Goal: Task Accomplishment & Management: Manage account settings

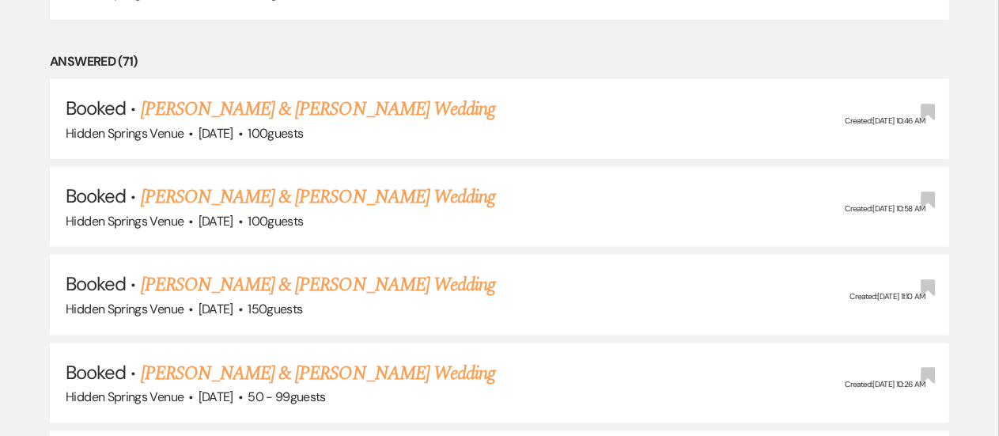
scroll to position [998, 0]
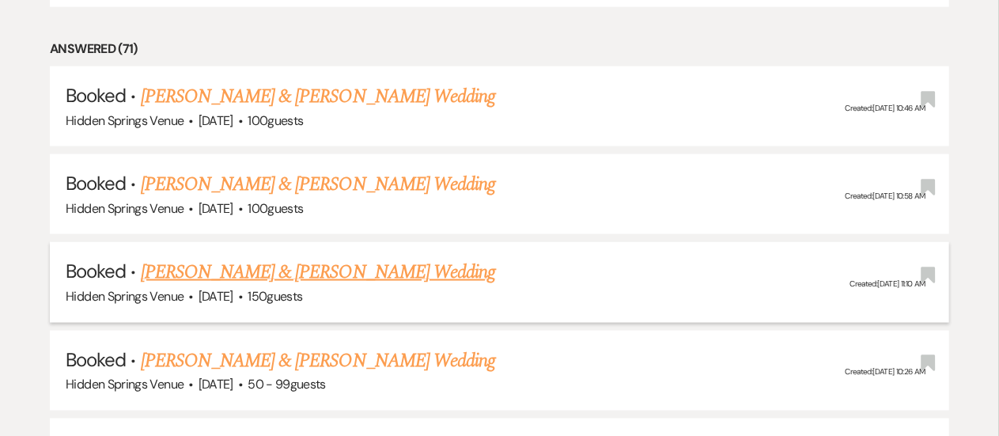
click at [376, 270] on link "[PERSON_NAME] & [PERSON_NAME] Wedding" at bounding box center [318, 272] width 354 height 28
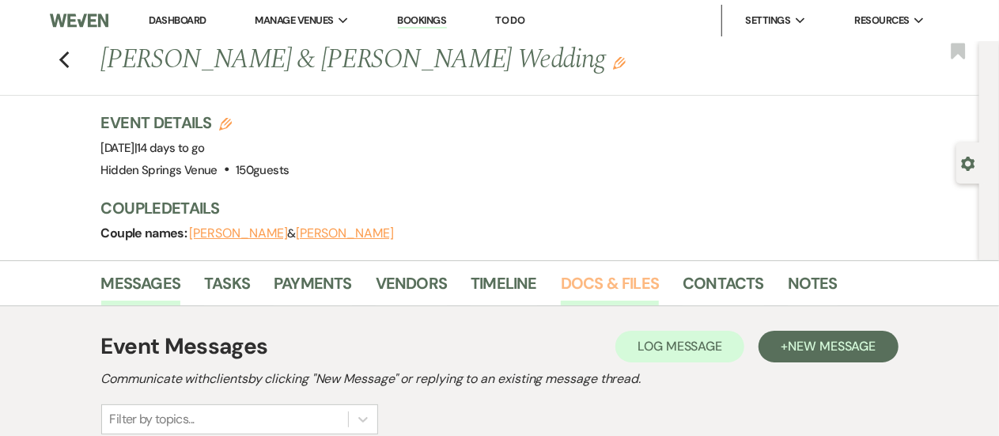
click at [603, 292] on link "Docs & Files" at bounding box center [610, 287] width 98 height 35
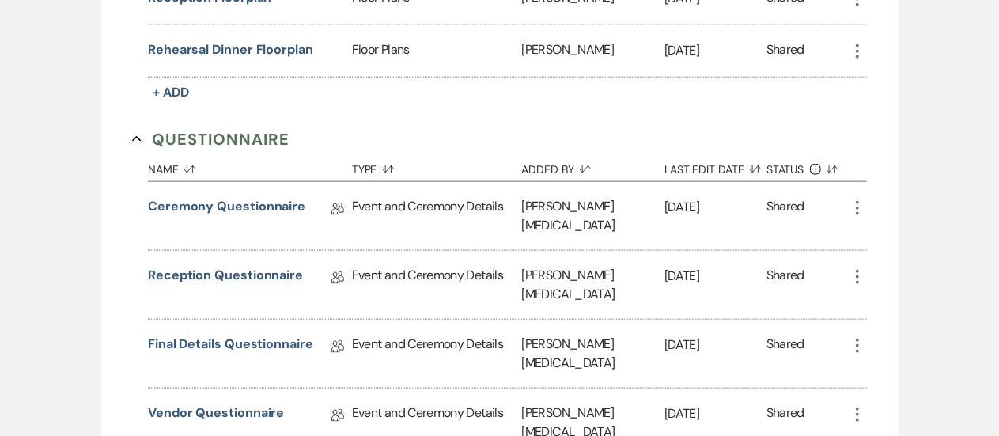
scroll to position [924, 0]
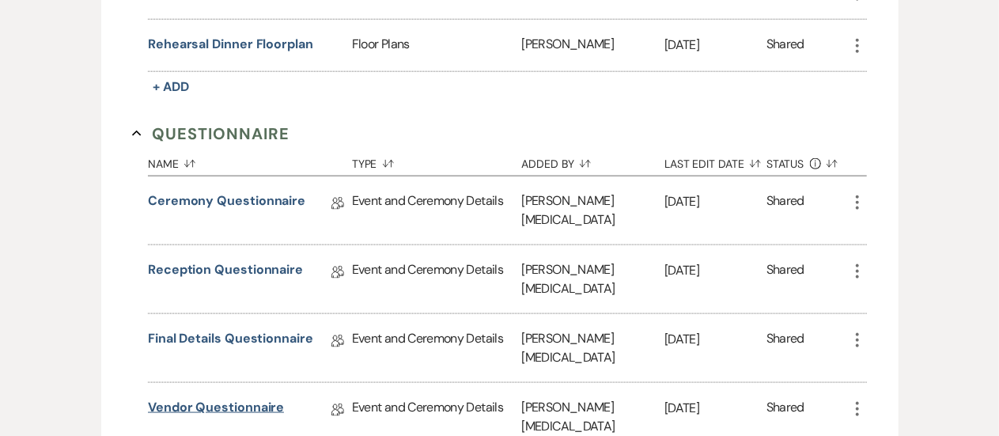
click at [206, 398] on link "Vendor Questionnaire" at bounding box center [216, 410] width 136 height 25
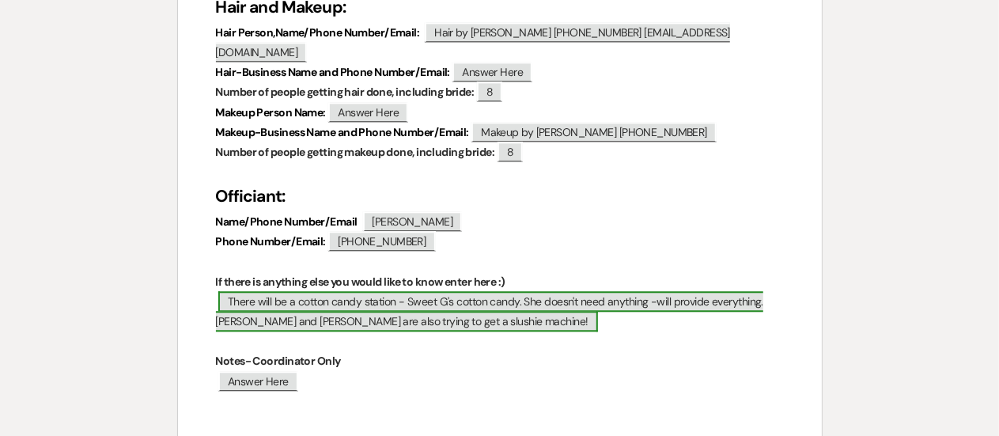
scroll to position [1891, 0]
